Goal: Information Seeking & Learning: Learn about a topic

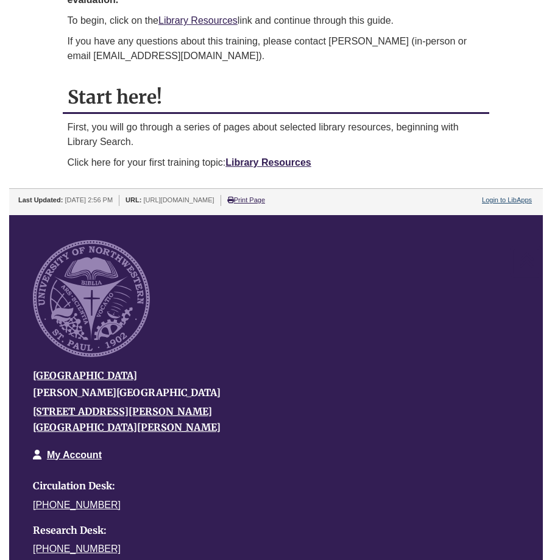
scroll to position [792, 0]
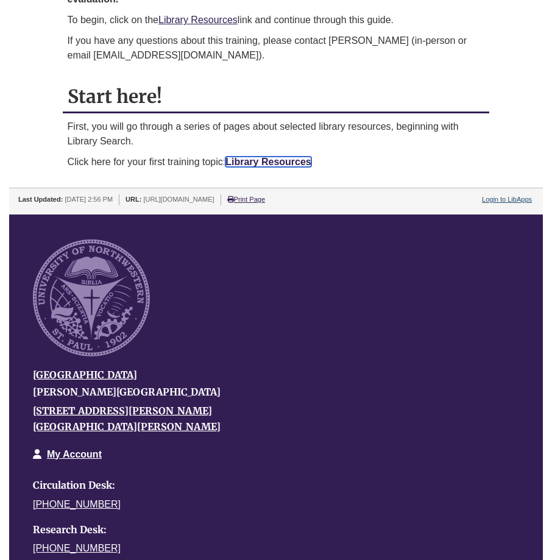
click at [255, 157] on link "Library Resources" at bounding box center [268, 162] width 86 height 10
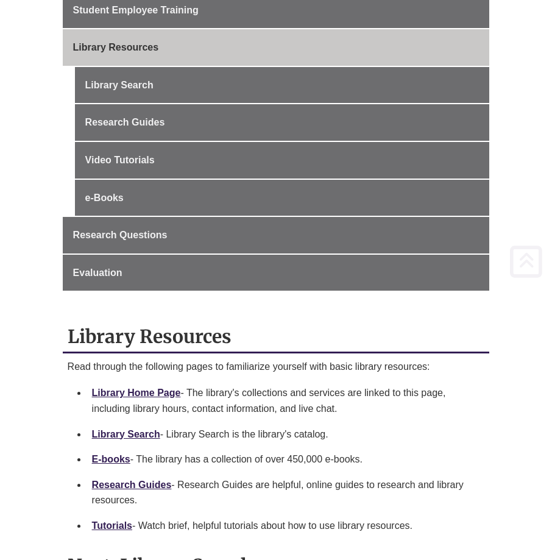
scroll to position [305, 0]
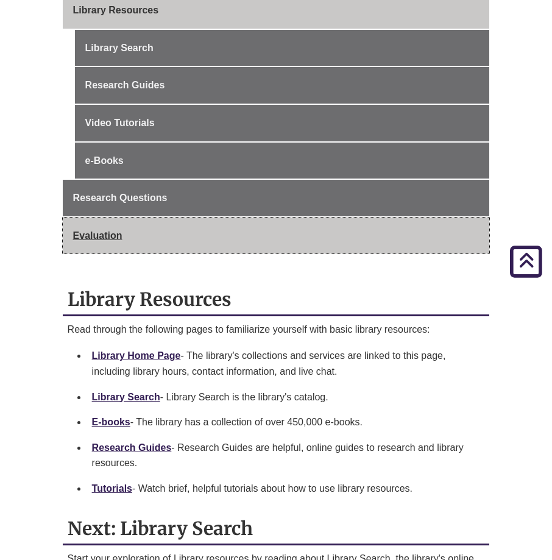
click at [114, 235] on span "Evaluation" at bounding box center [97, 235] width 49 height 10
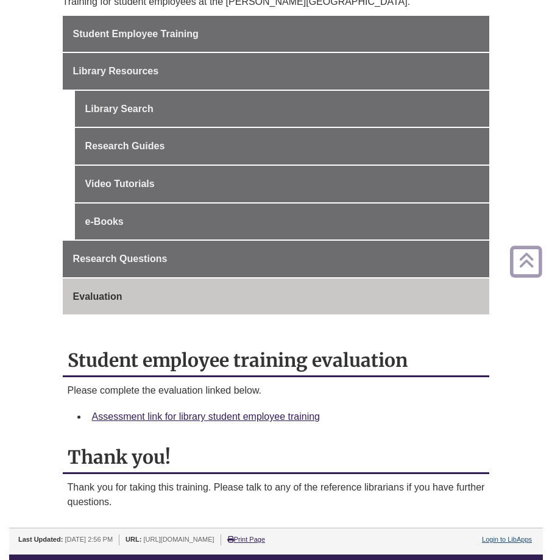
scroll to position [487, 0]
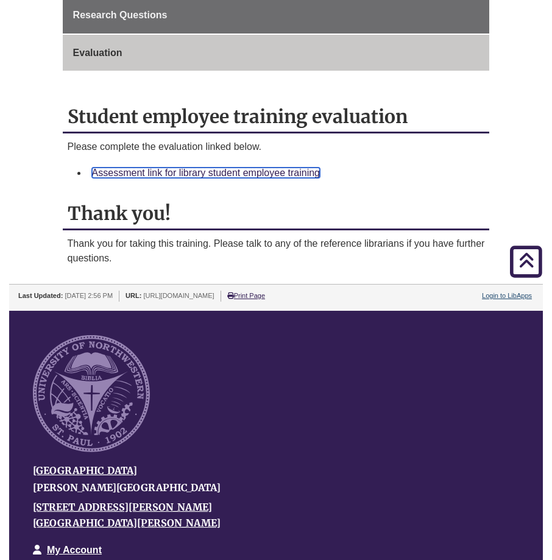
click at [177, 176] on link "Assessment link for library student employee training" at bounding box center [206, 173] width 228 height 10
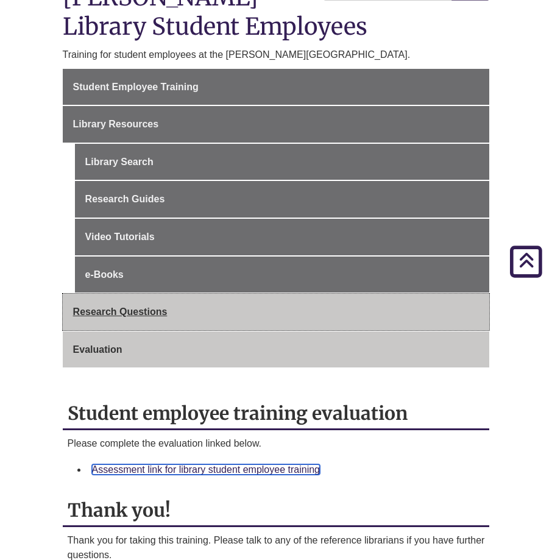
scroll to position [183, 0]
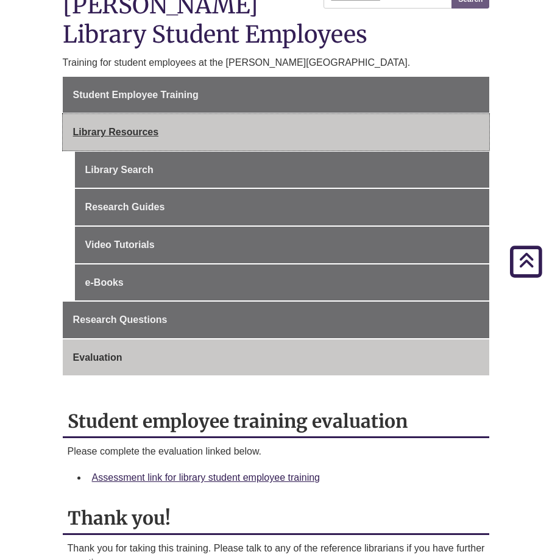
click at [115, 126] on link "Library Resources" at bounding box center [276, 132] width 427 height 37
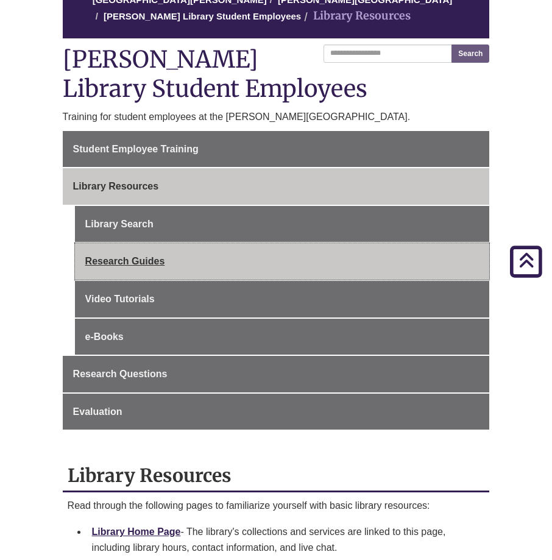
scroll to position [122, 0]
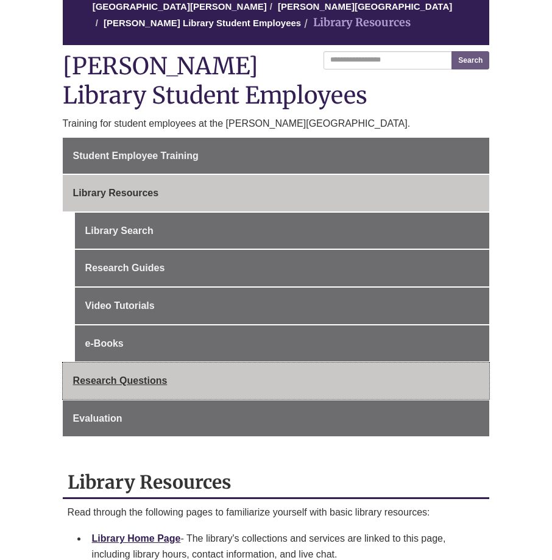
click at [141, 378] on span "Research Questions" at bounding box center [120, 380] width 94 height 10
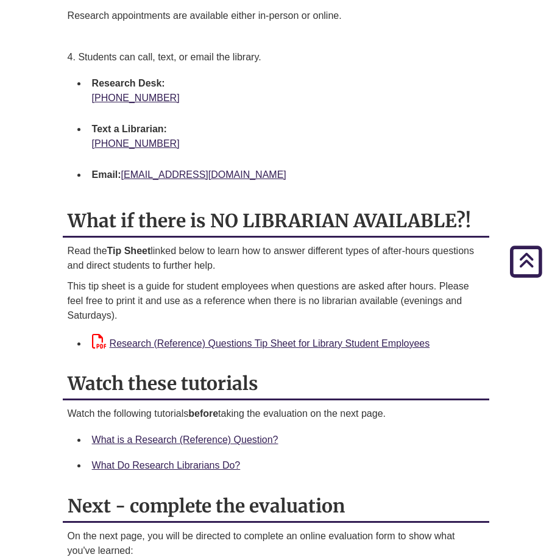
scroll to position [1523, 0]
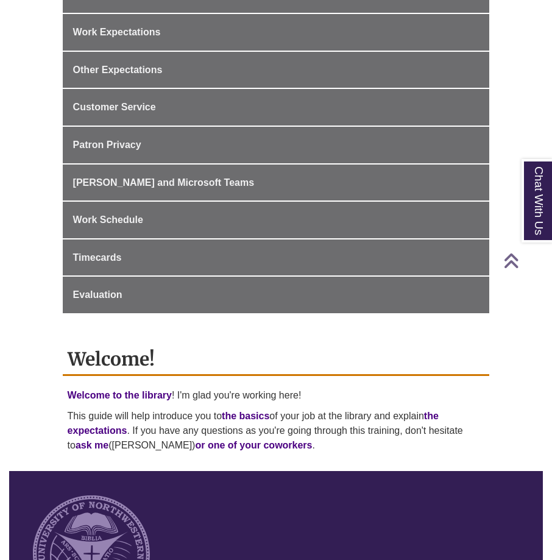
scroll to position [487, 0]
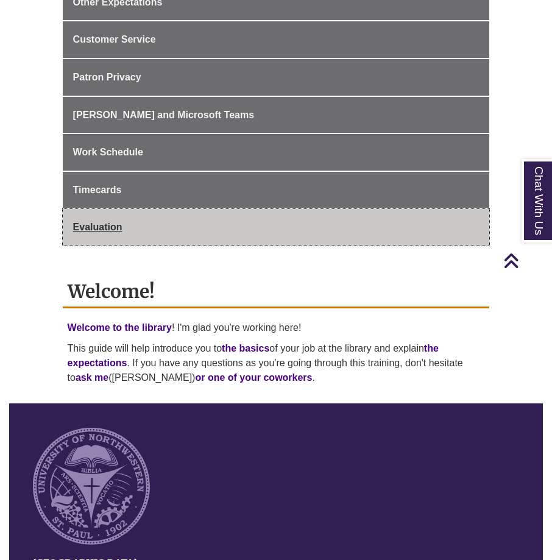
click at [83, 222] on span "Evaluation" at bounding box center [97, 227] width 49 height 10
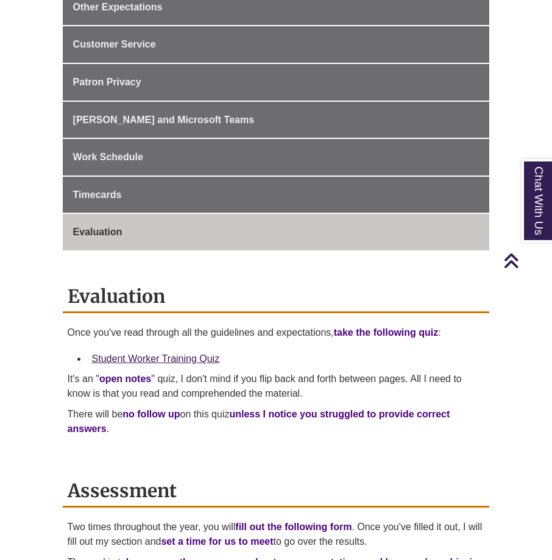
scroll to position [487, 0]
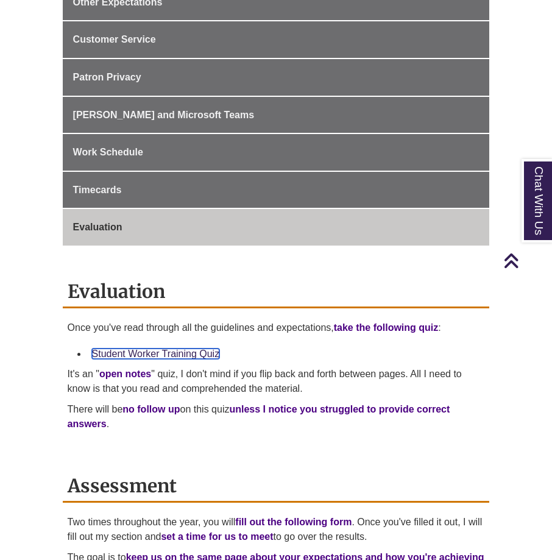
click at [148, 349] on link "Student Worker Training Quiz" at bounding box center [156, 354] width 128 height 10
